Goal: Submit feedback/report problem

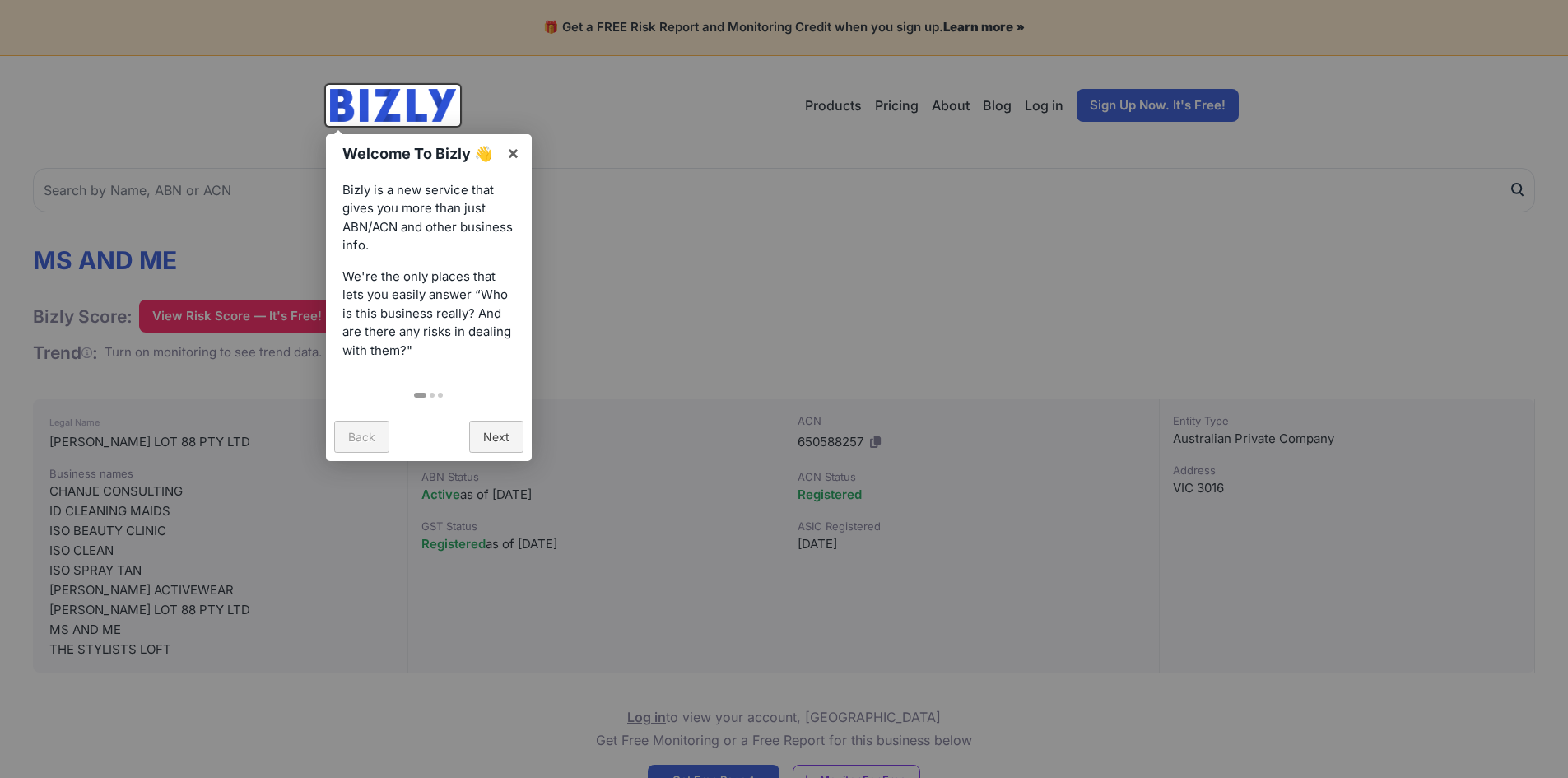
click at [362, 441] on link "Back" at bounding box center [361, 436] width 55 height 33
click at [641, 304] on div at bounding box center [784, 389] width 1568 height 778
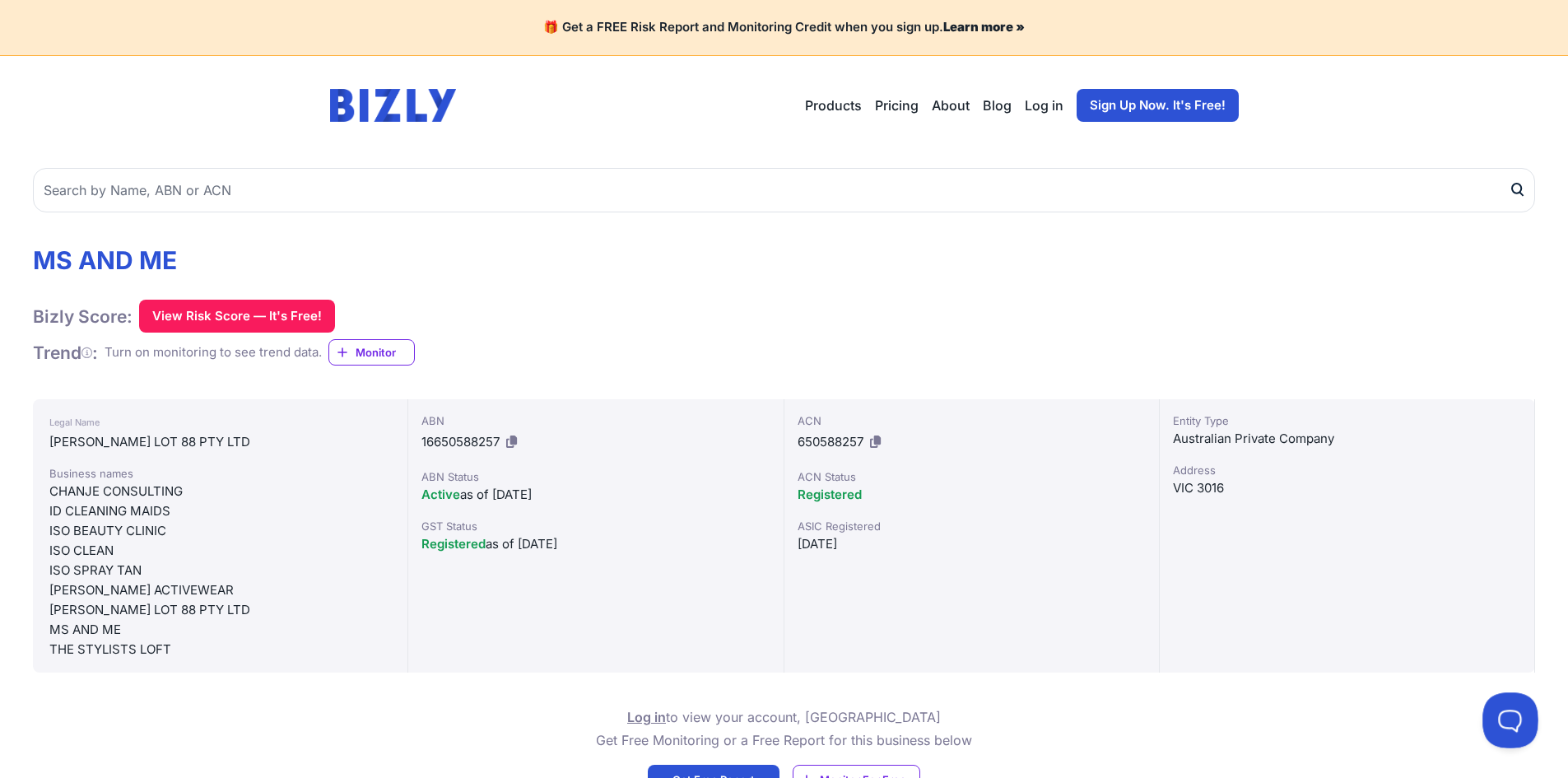
click at [1500, 709] on button at bounding box center [1507, 716] width 49 height 49
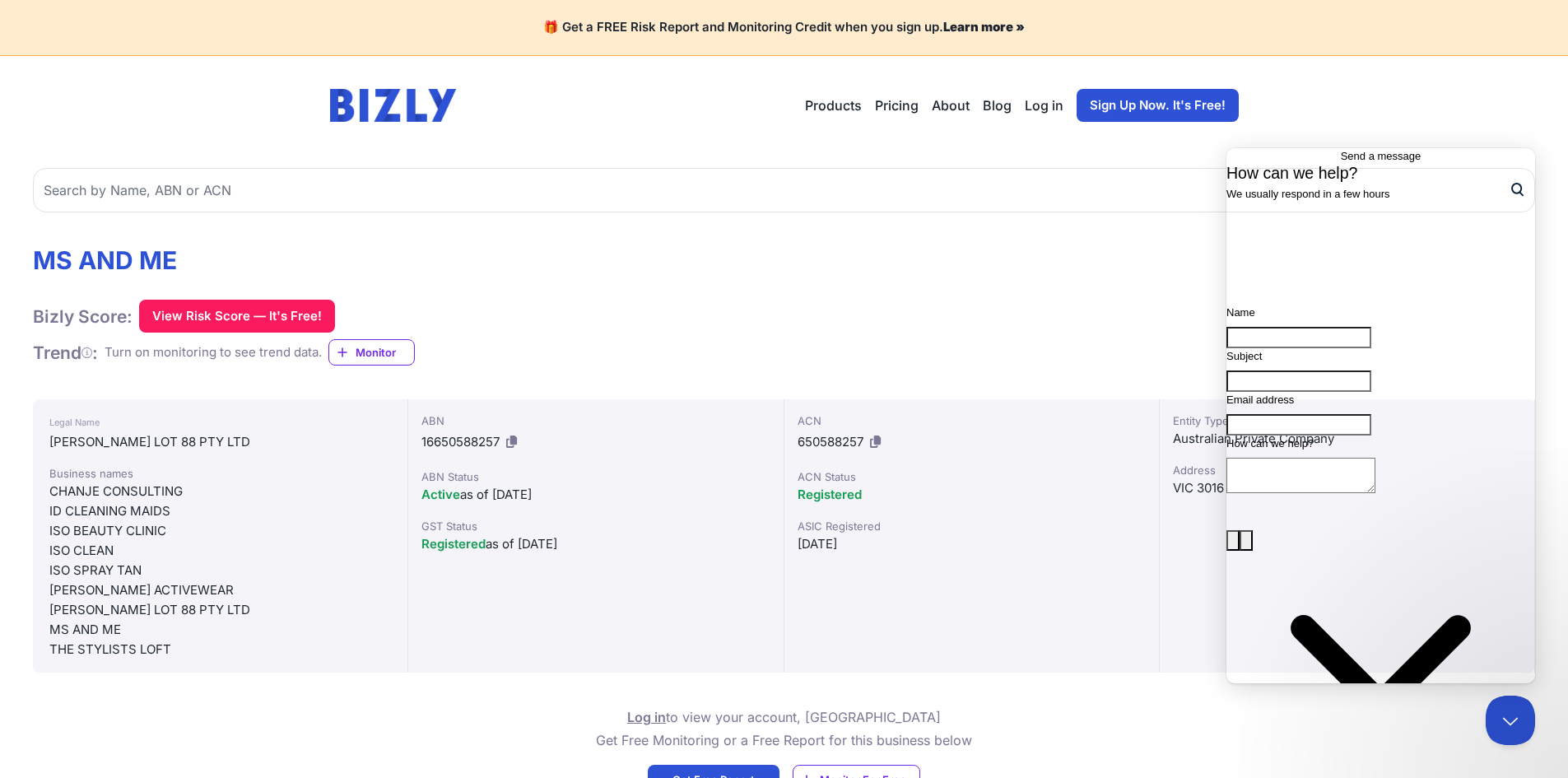
click at [1309, 348] on input "Name" at bounding box center [1299, 338] width 145 height 21
type input "[PERSON_NAME]"
click at [1312, 392] on input "Subject" at bounding box center [1299, 381] width 145 height 21
type input "h"
type input "google"
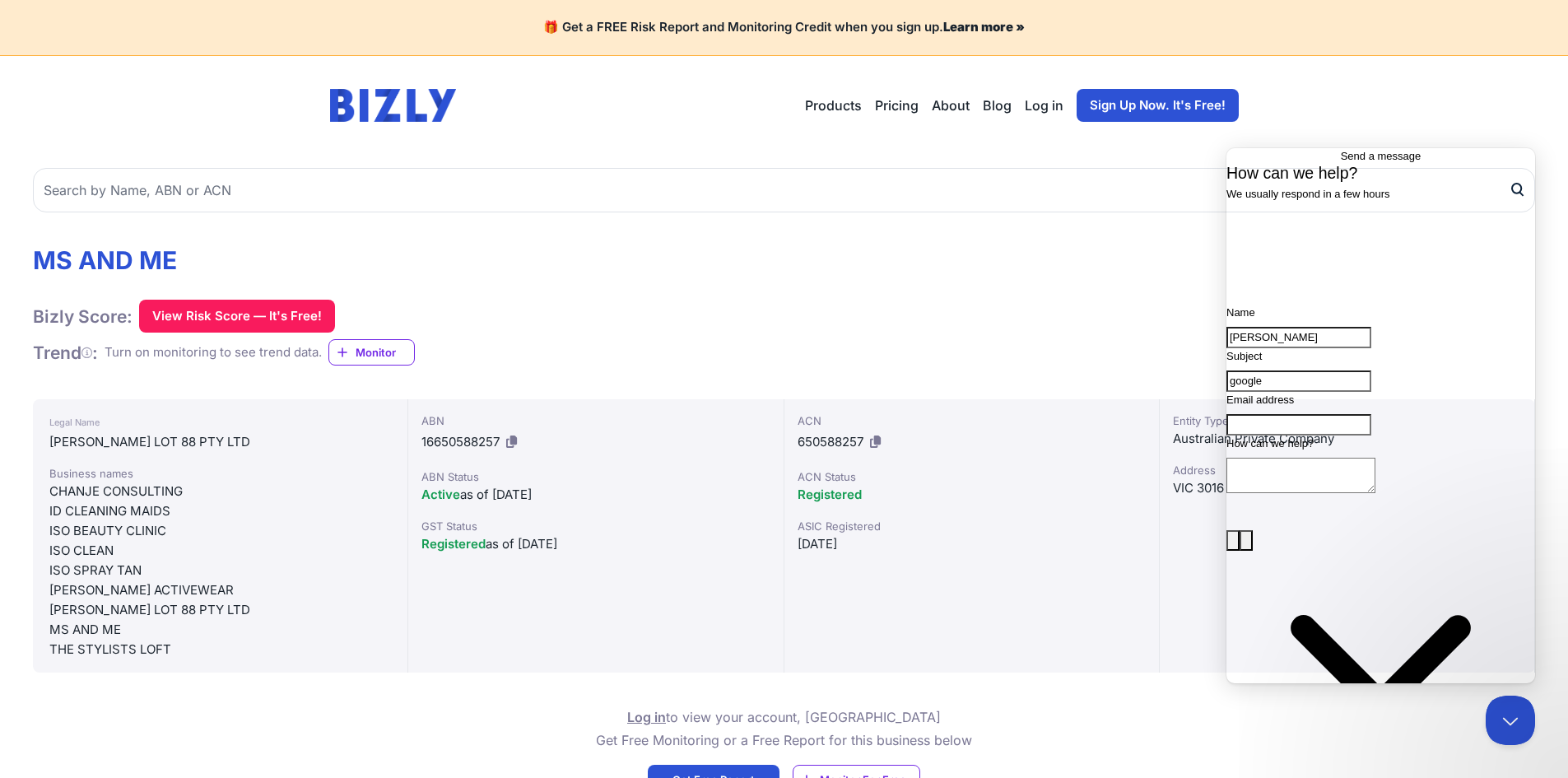
click at [1290, 435] on input "Email address" at bounding box center [1299, 425] width 145 height 21
type input "[EMAIL_ADDRESS][DOMAIN_NAME]"
click at [1300, 493] on textarea "How can we help?" at bounding box center [1301, 475] width 149 height 35
paste textarea "Unauthorised Use of My Business To Whom It May Concern, It has come to my atten…"
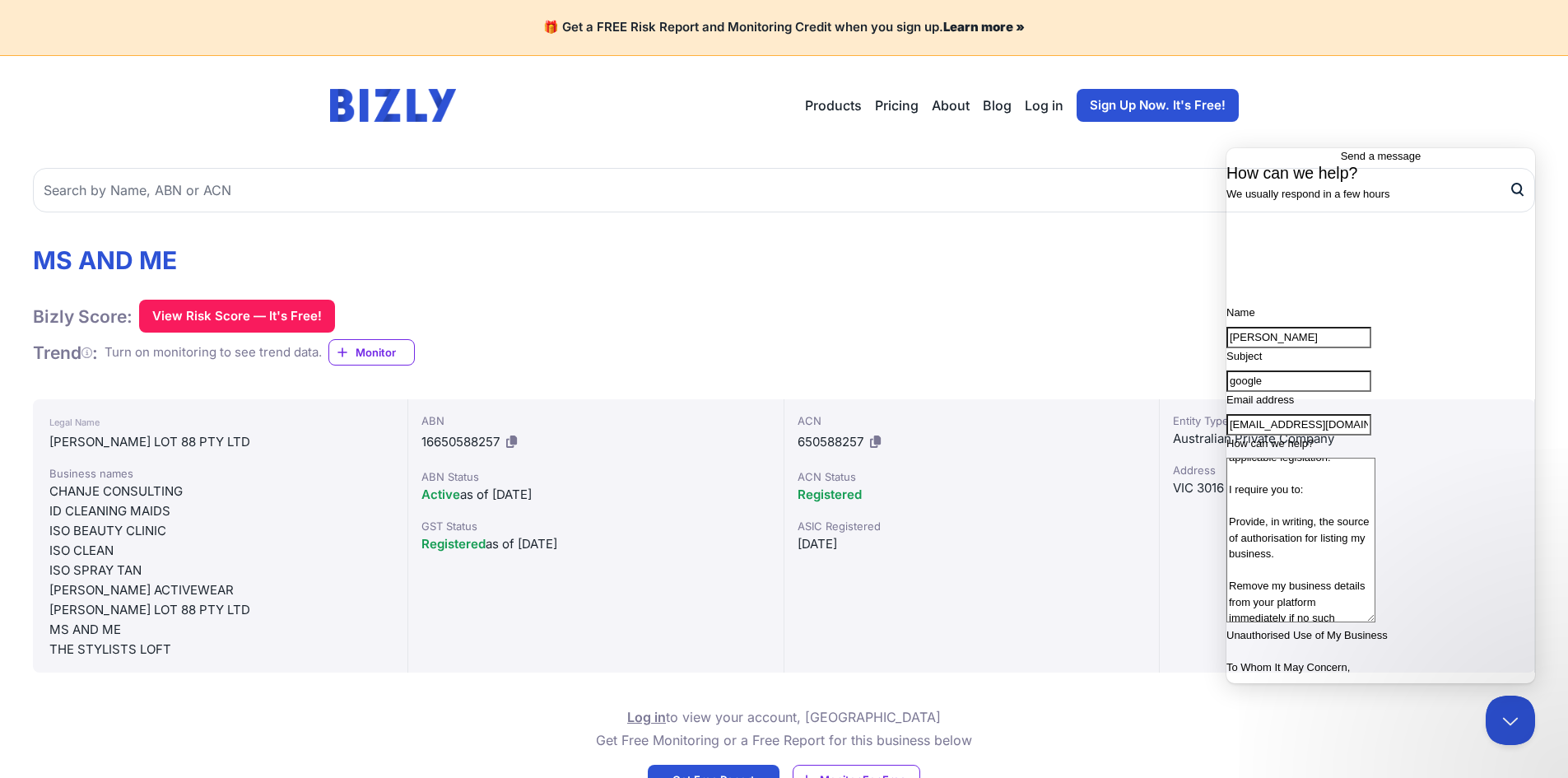
scroll to position [110, 0]
type textarea "Unauthorised Use of My Business To Whom It May Concern, It has come to my atten…"
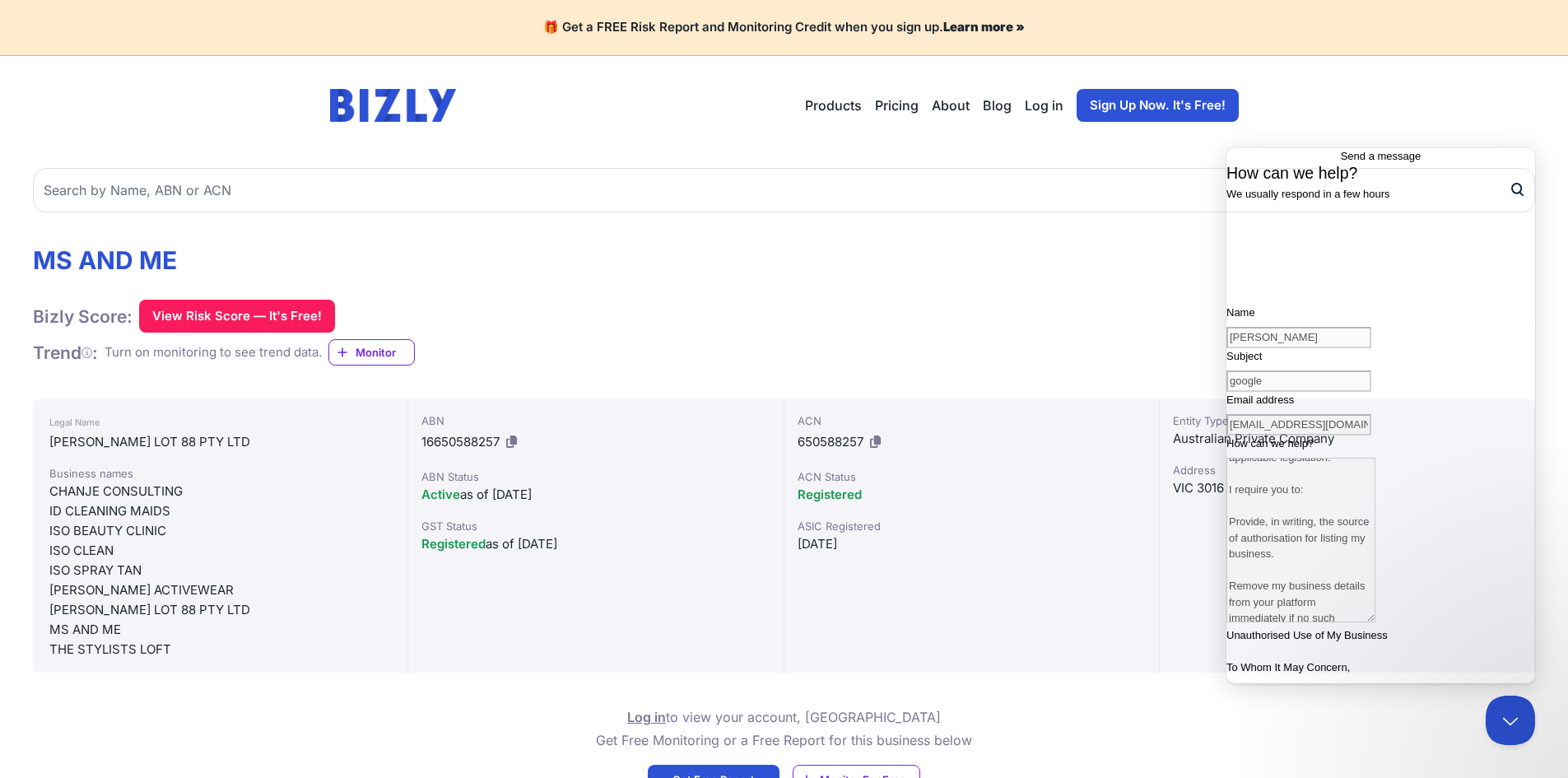
scroll to position [0, 0]
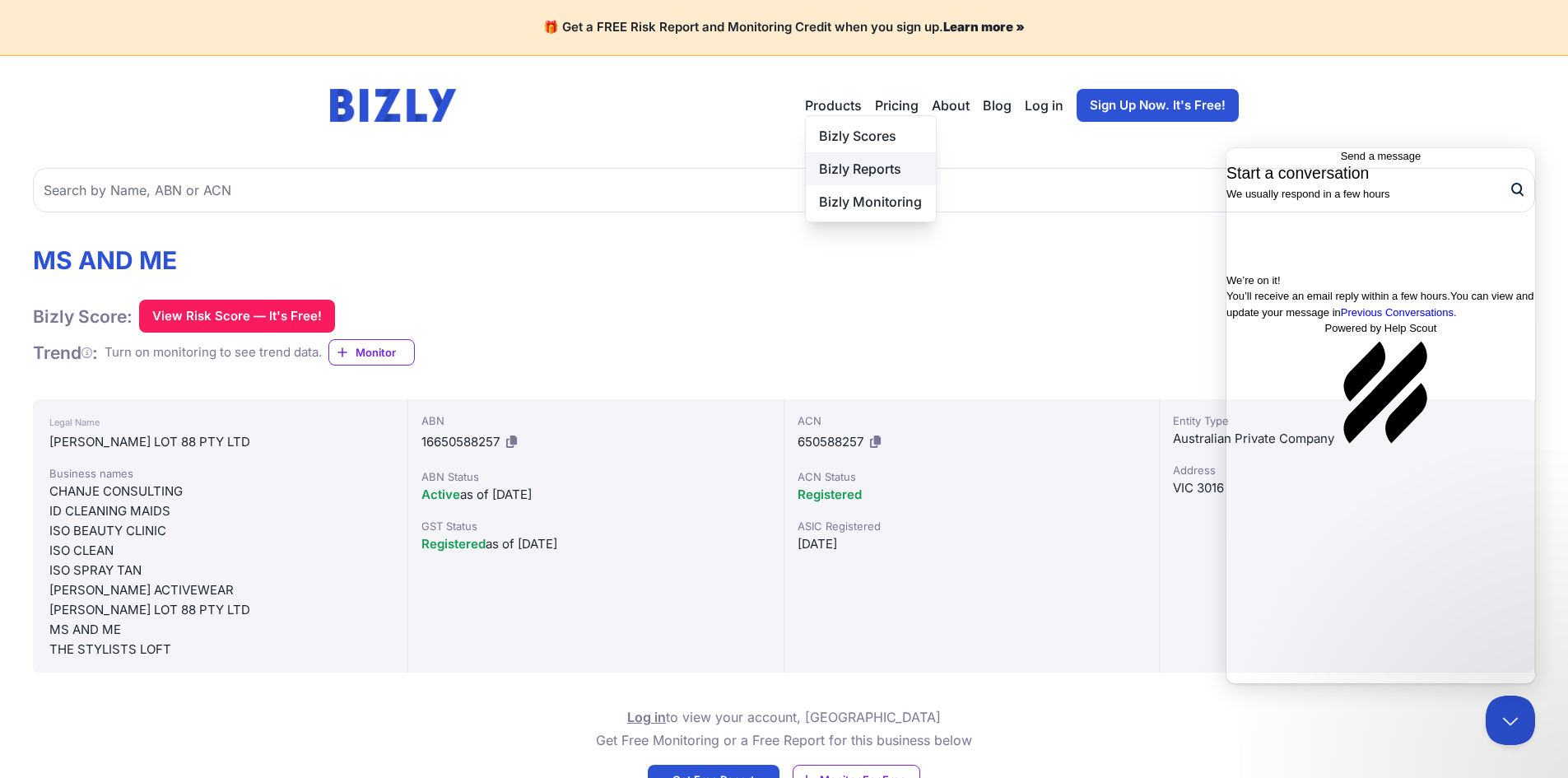
click at [869, 159] on link "Bizly Reports" at bounding box center [871, 168] width 130 height 33
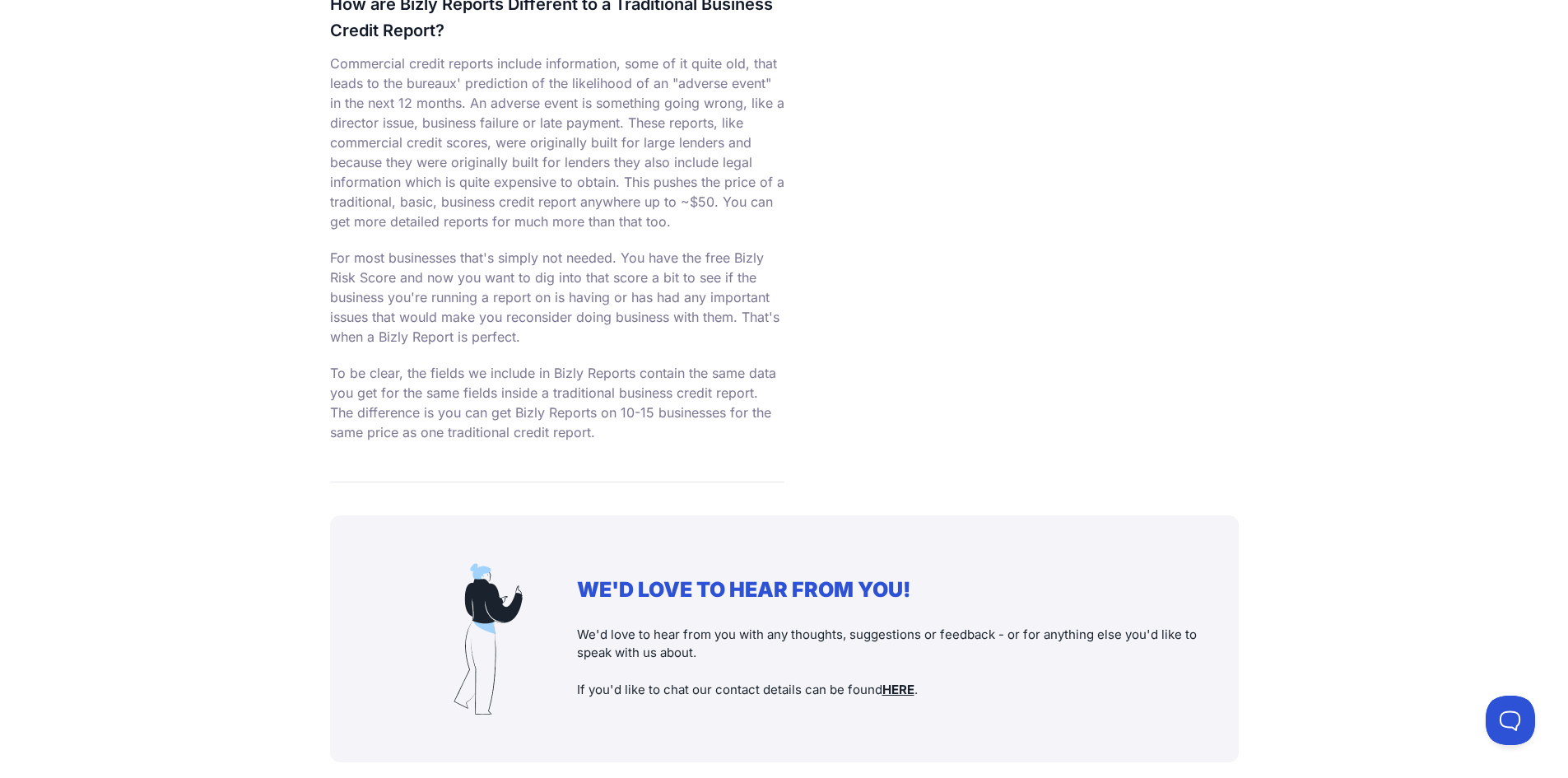
scroll to position [3045, 0]
